Goal: Download file/media

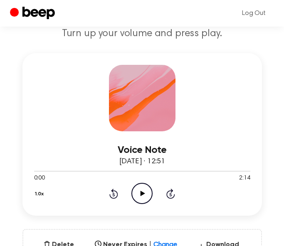
scroll to position [94, 0]
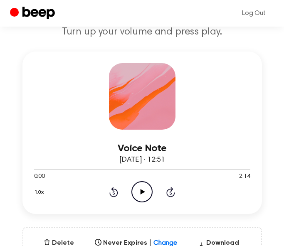
click at [143, 192] on icon at bounding box center [142, 191] width 5 height 5
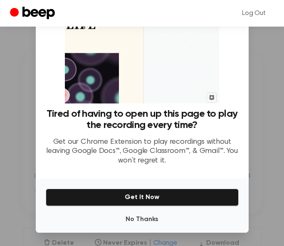
scroll to position [54, 0]
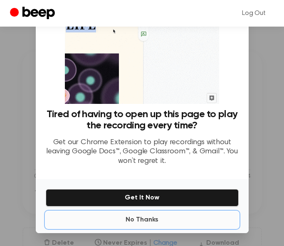
click at [151, 220] on button "No Thanks" at bounding box center [142, 219] width 193 height 17
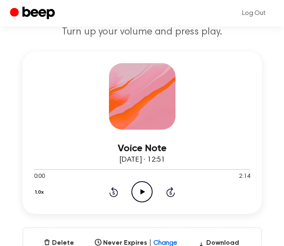
click at [142, 193] on icon at bounding box center [142, 191] width 5 height 5
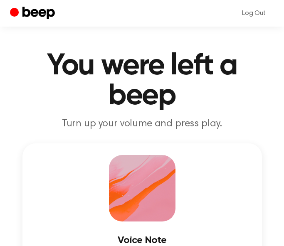
scroll to position [0, 0]
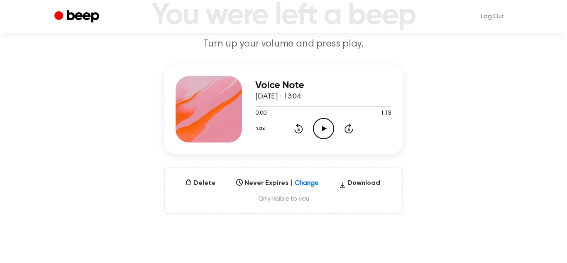
scroll to position [54, 0]
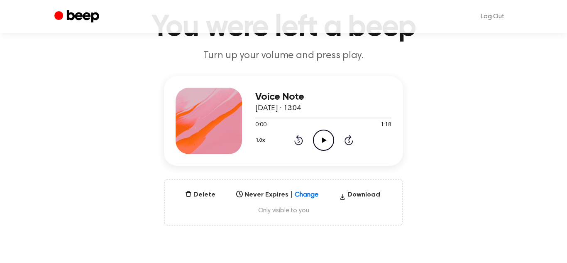
click at [325, 141] on icon "Play Audio" at bounding box center [323, 140] width 21 height 21
click at [102, 103] on div "Voice Note [DATE] · 13:04 1:18 1:18 Your browser does not support the [object O…" at bounding box center [283, 151] width 547 height 150
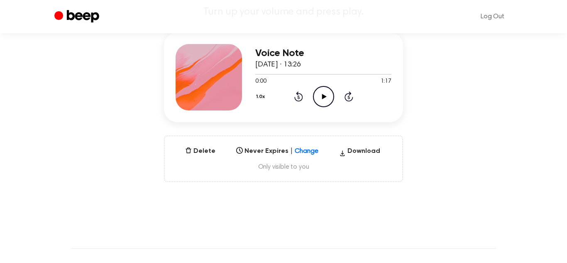
scroll to position [108, 0]
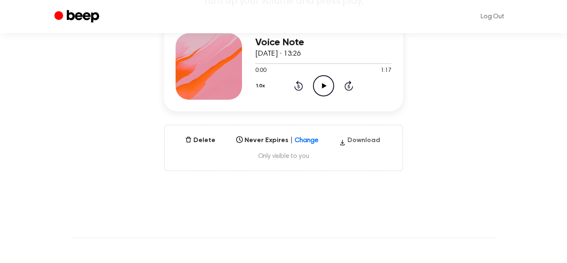
click at [366, 141] on button "Download" at bounding box center [360, 141] width 48 height 13
